Goal: Task Accomplishment & Management: Use online tool/utility

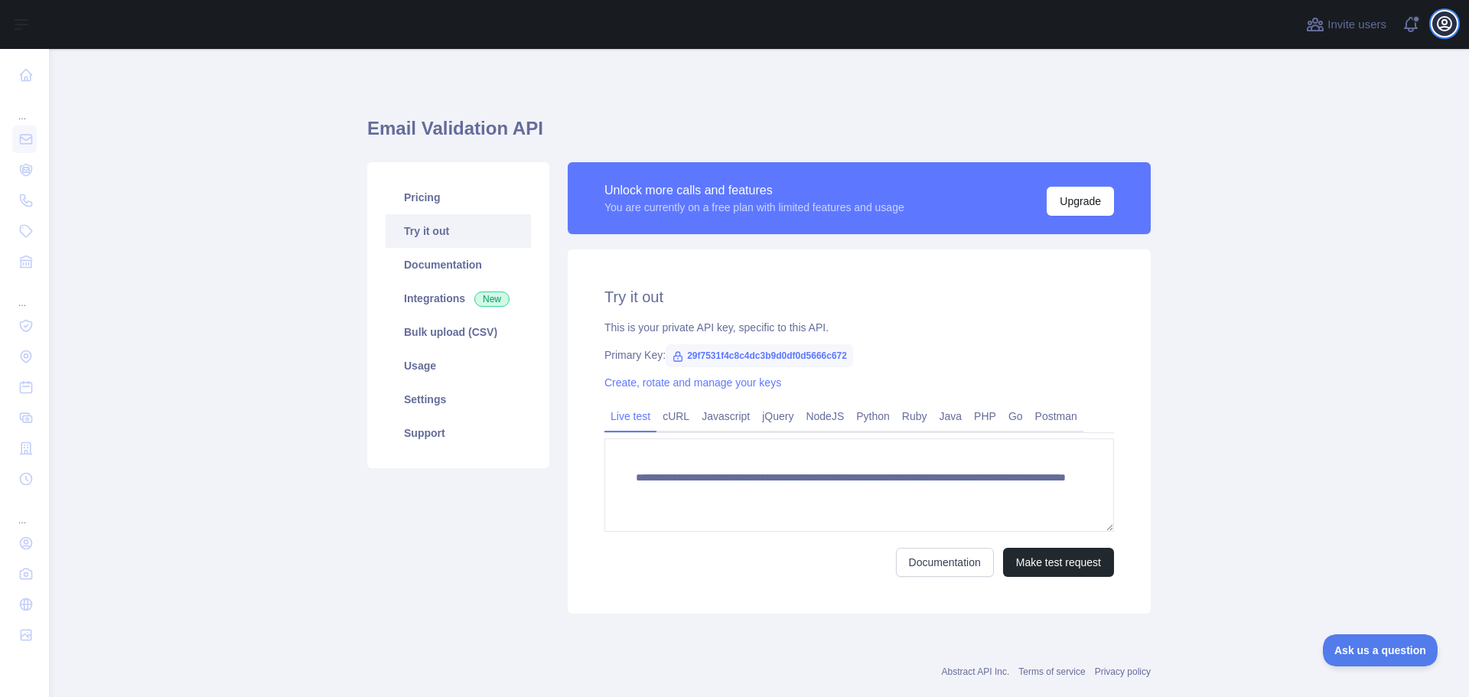
click at [1441, 21] on icon "button" at bounding box center [1444, 24] width 18 height 18
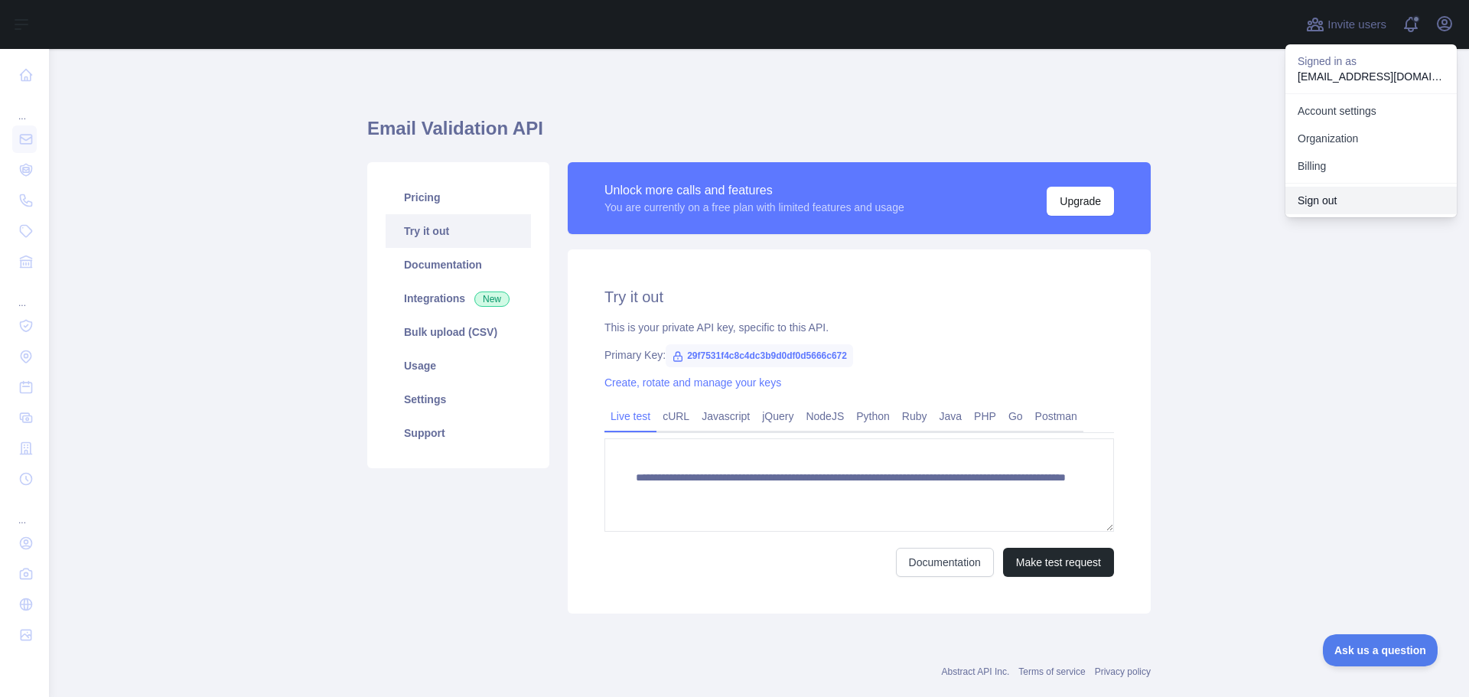
click at [1309, 200] on button "Sign out" at bounding box center [1370, 201] width 171 height 28
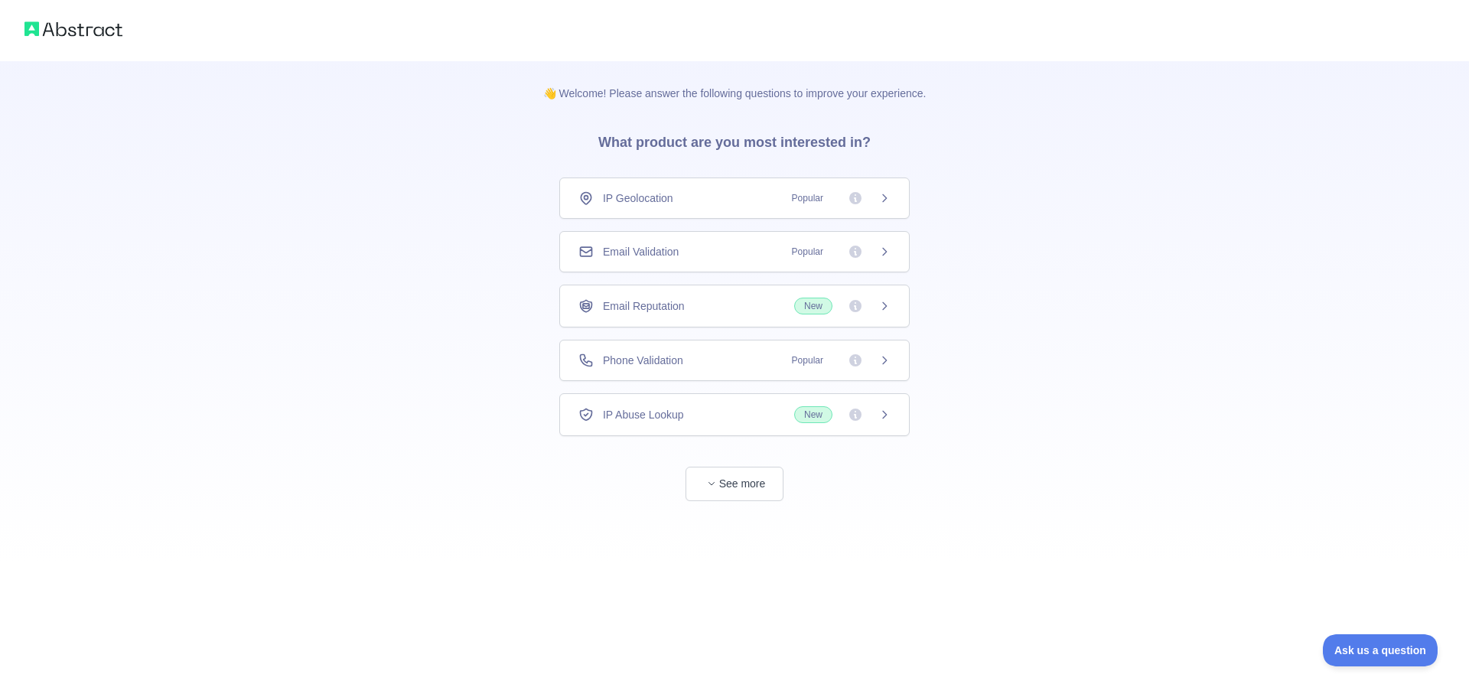
click at [719, 260] on div "Email Validation Popular" at bounding box center [734, 251] width 350 height 41
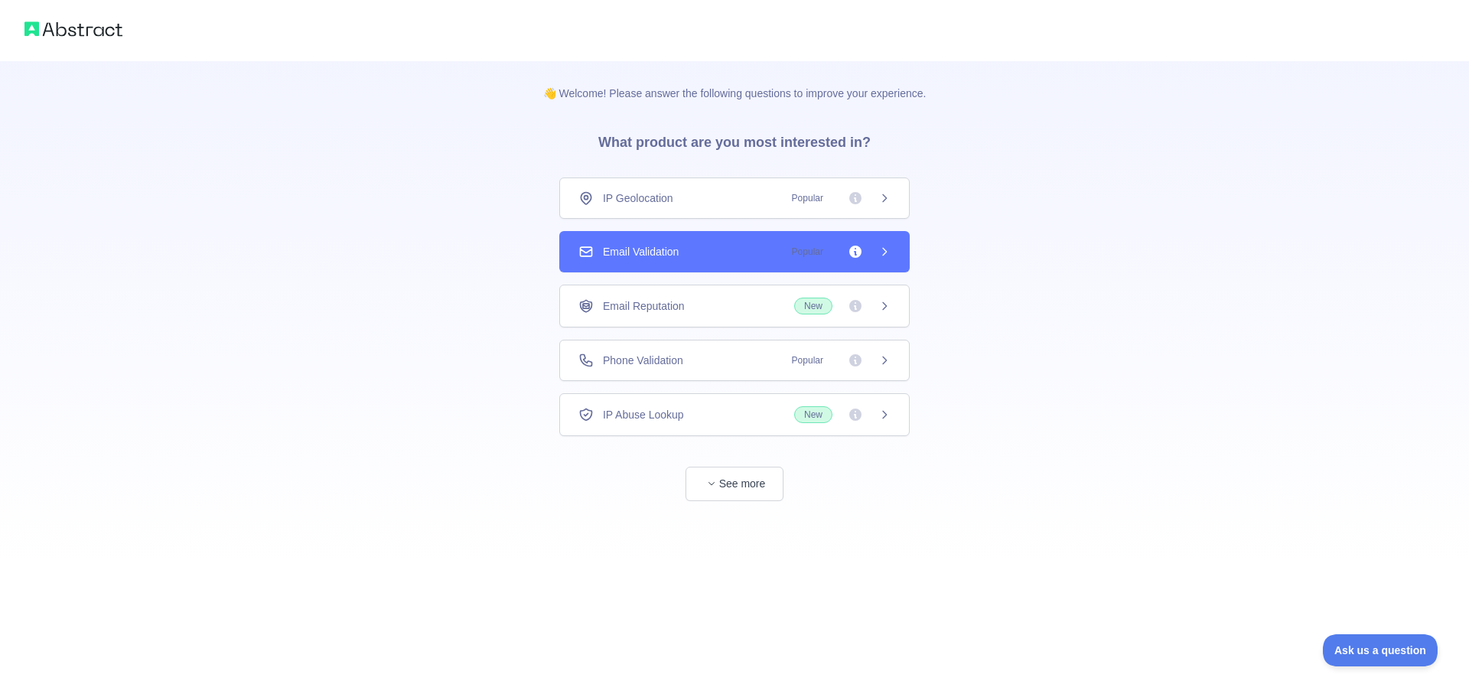
click at [717, 244] on div "Email Validation Popular" at bounding box center [734, 251] width 312 height 15
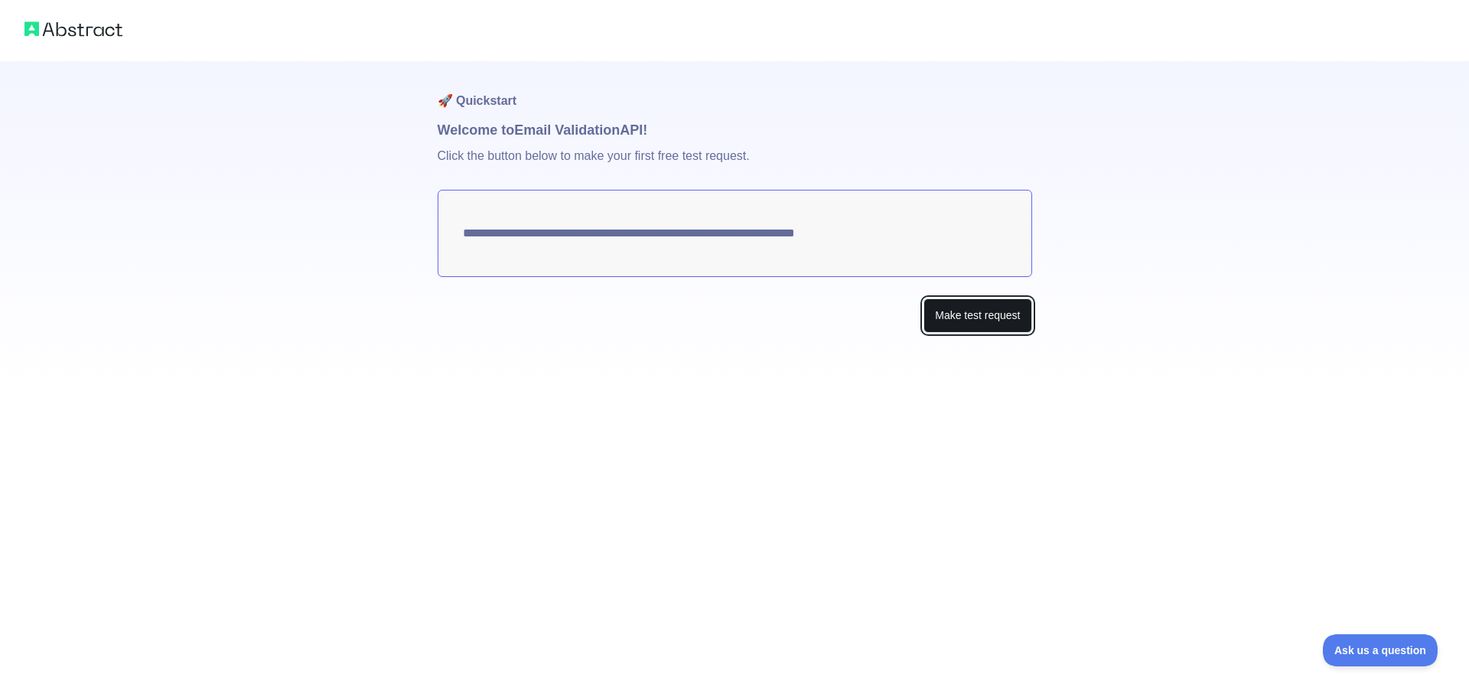
click at [1014, 322] on button "Make test request" at bounding box center [977, 315] width 108 height 34
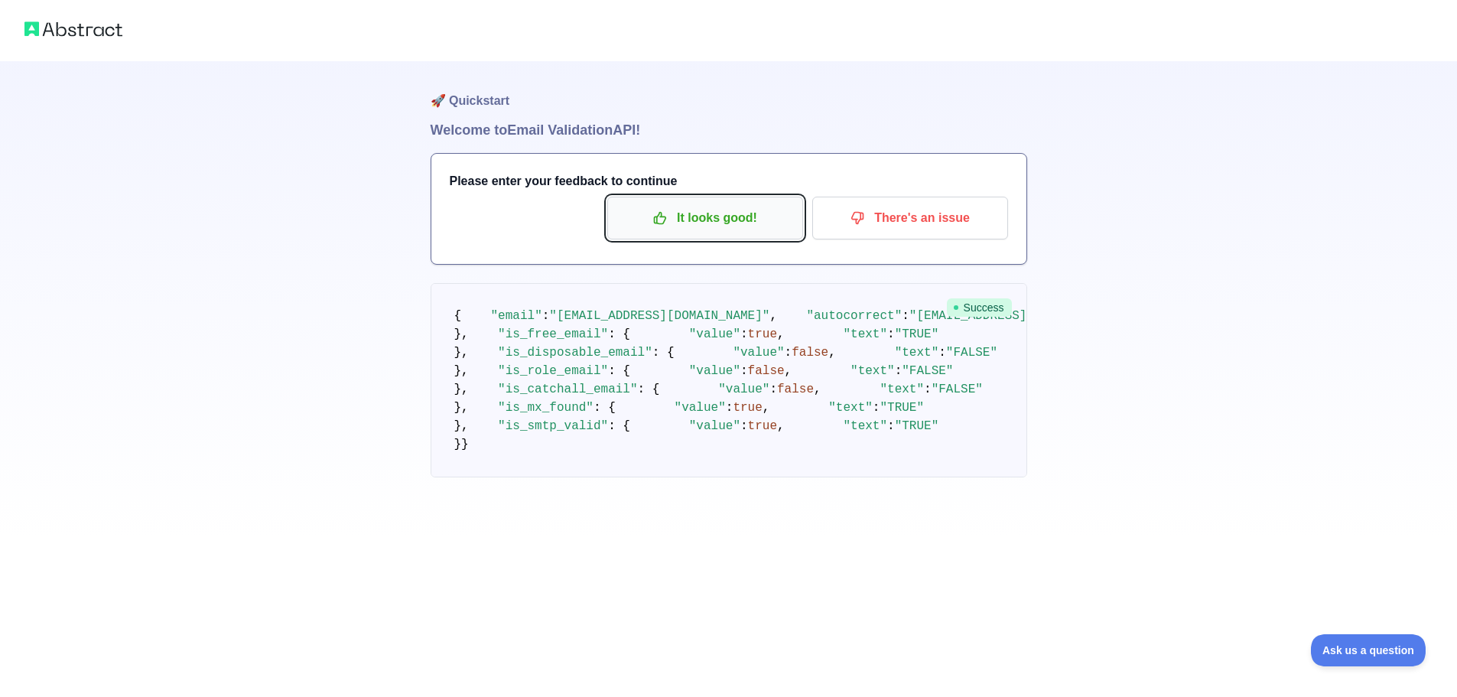
click at [685, 226] on p "It looks good!" at bounding box center [705, 218] width 173 height 26
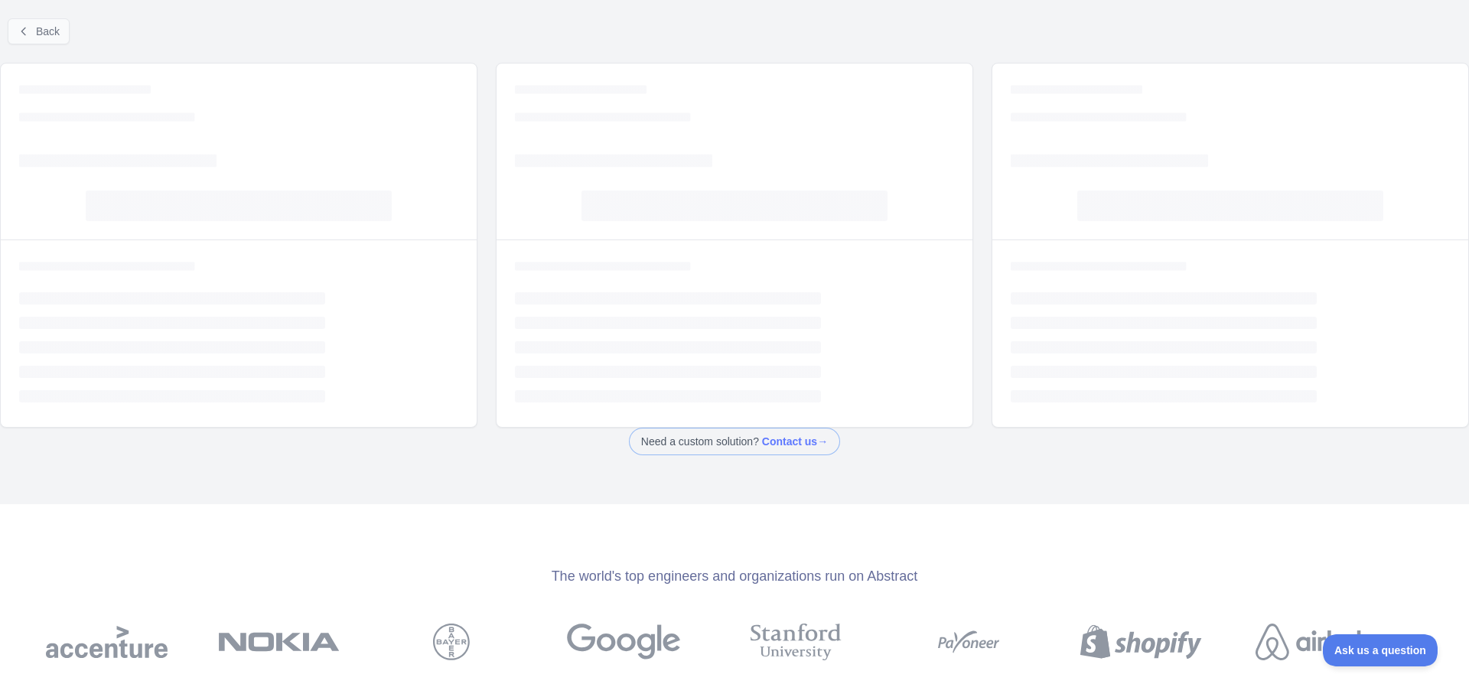
click at [16, 15] on div "Back" at bounding box center [734, 31] width 1469 height 50
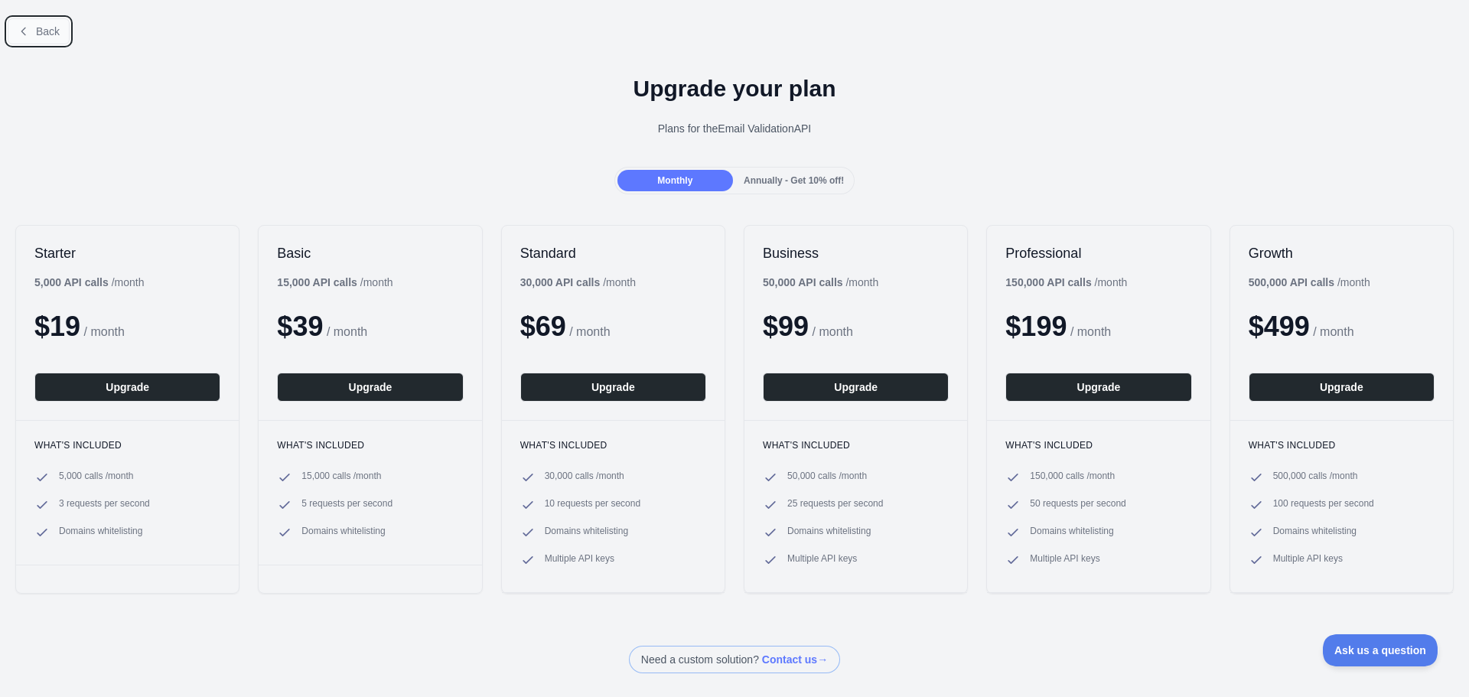
click at [31, 27] on button "Back" at bounding box center [39, 31] width 62 height 26
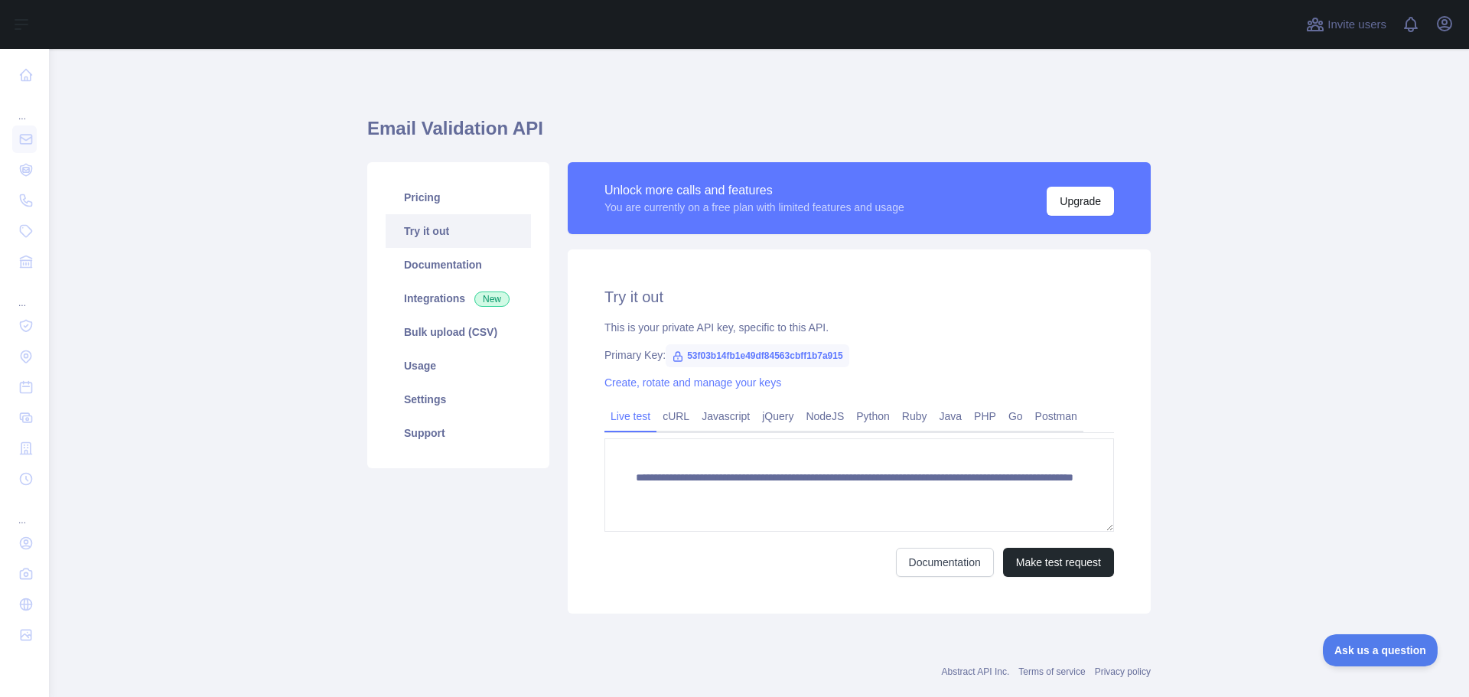
click at [743, 352] on span "53f03b14fb1e49df84563cbff1b7a915" at bounding box center [757, 355] width 183 height 23
copy span "53f03b14fb1e49df84563cbff1b7a915"
